Goal: Information Seeking & Learning: Learn about a topic

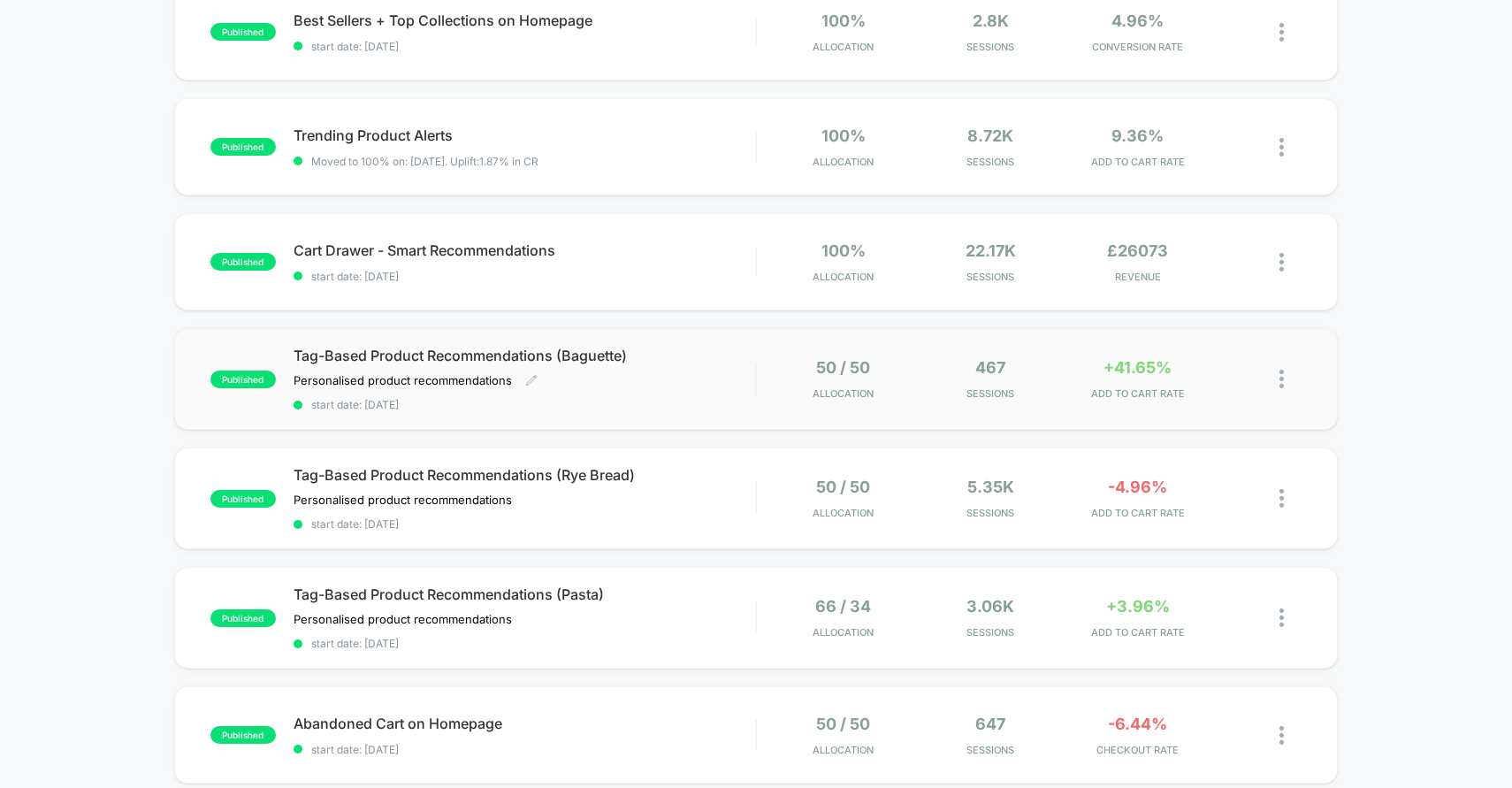
scroll to position [358, 0]
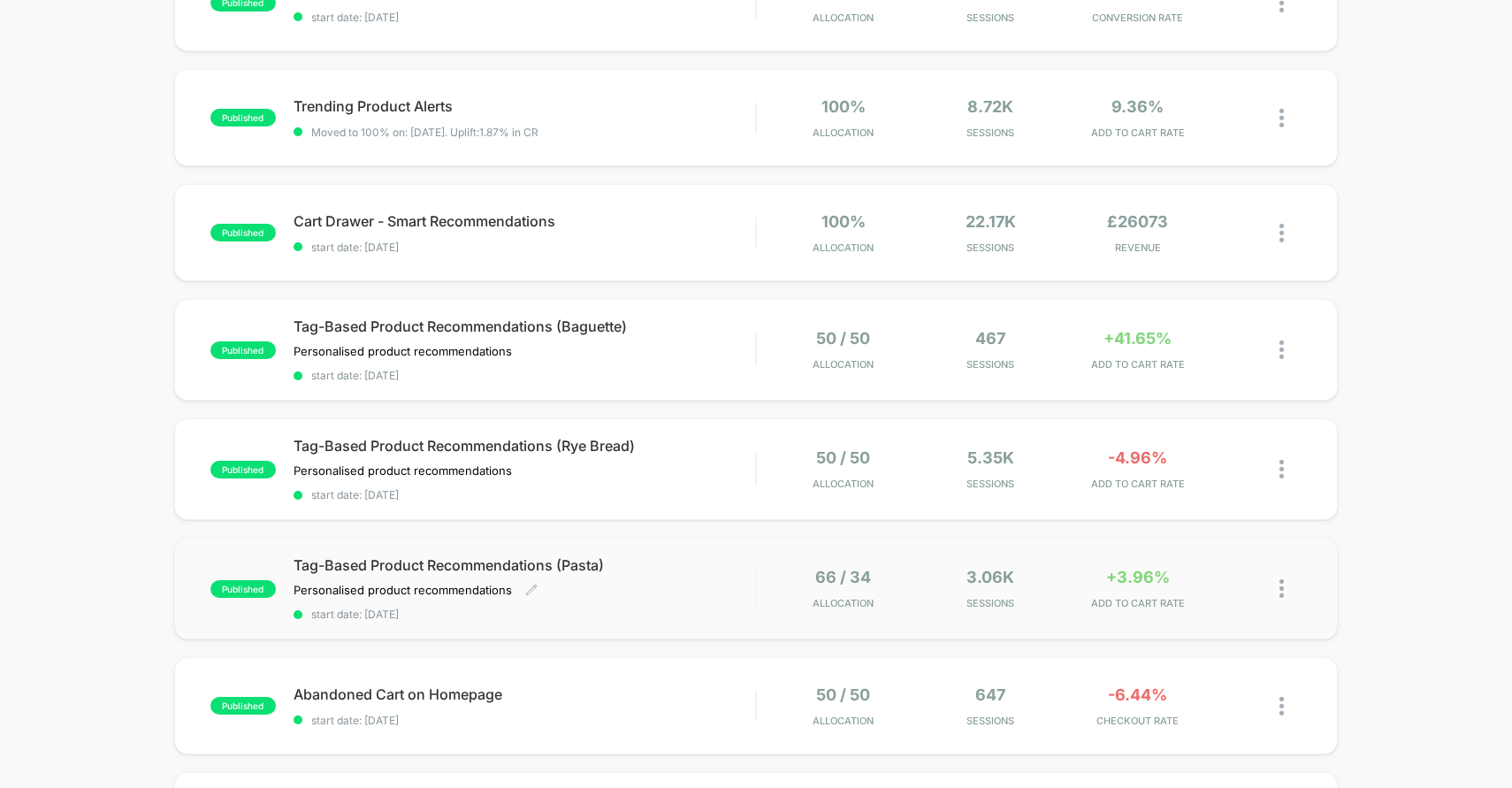
click at [671, 584] on div "Tag-Based Product Recommendations (Pasta) Personalised product recommendations﻿…" at bounding box center [524, 589] width 463 height 65
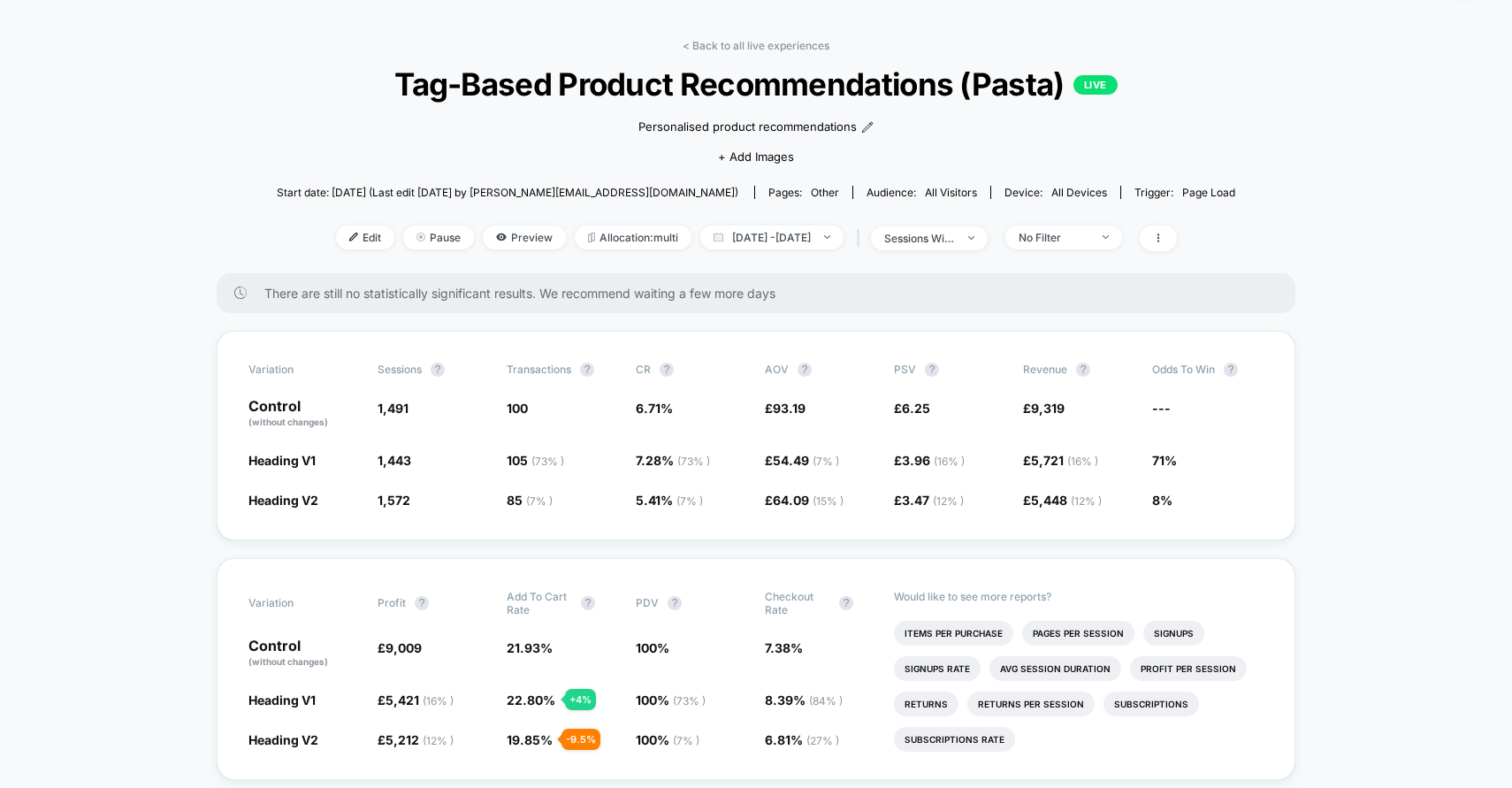
scroll to position [61, 0]
